Goal: Navigation & Orientation: Find specific page/section

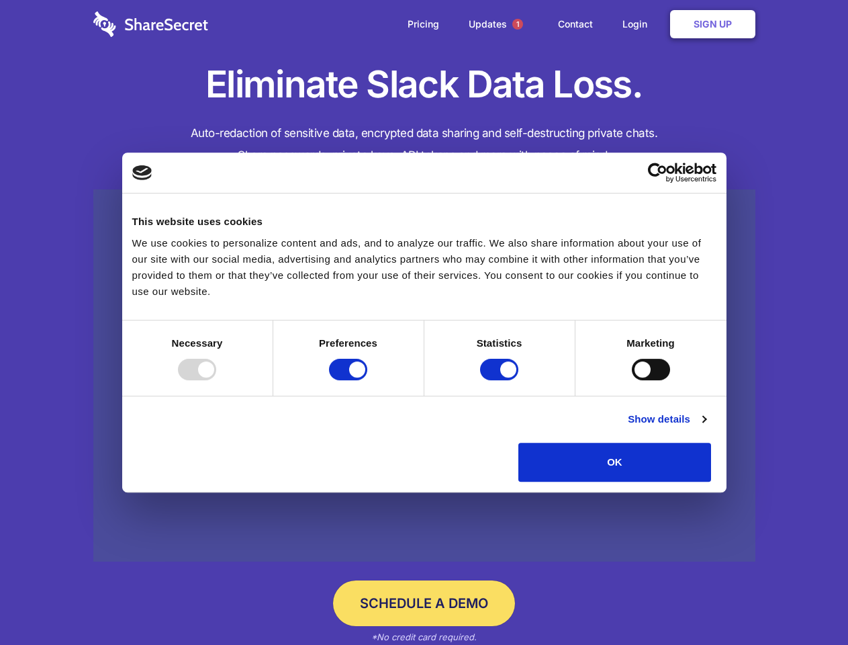
click at [216, 380] on div at bounding box center [197, 369] width 38 height 21
click at [367, 380] on input "Preferences" at bounding box center [348, 369] width 38 height 21
checkbox input "false"
click at [501, 380] on input "Statistics" at bounding box center [499, 369] width 38 height 21
checkbox input "false"
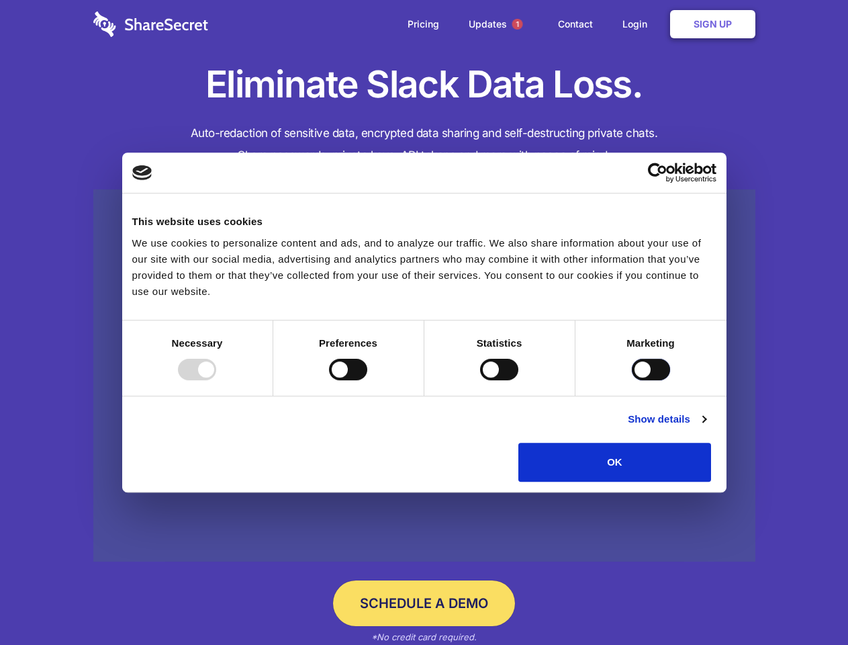
click at [632, 380] on input "Marketing" at bounding box center [651, 369] width 38 height 21
checkbox input "true"
click at [706, 427] on link "Show details" at bounding box center [667, 419] width 78 height 16
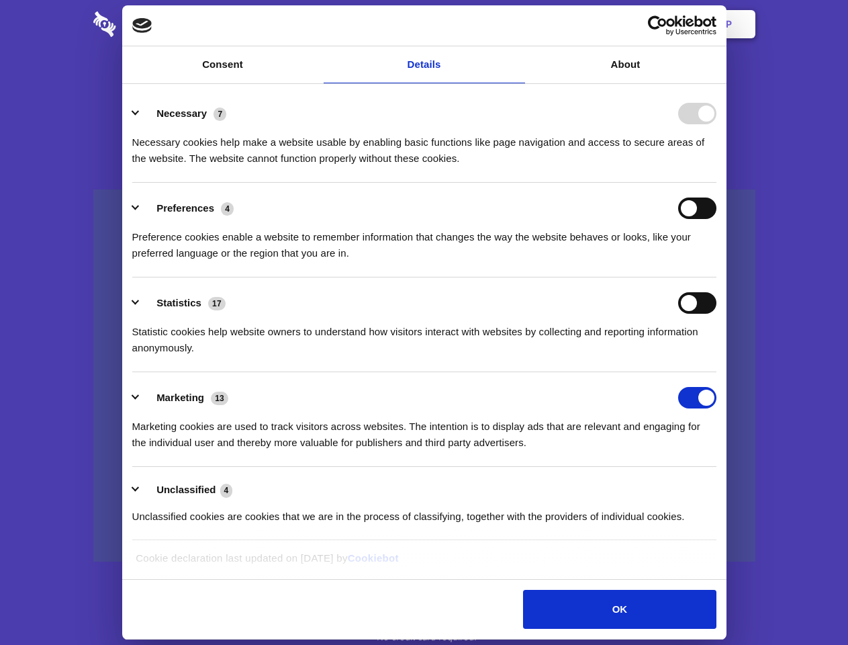
click at [723, 486] on ul "Necessary 7 Necessary cookies help make a website usable by enabling basic func…" at bounding box center [424, 314] width 597 height 453
click at [517, 24] on span "1" at bounding box center [518, 24] width 11 height 11
